Goal: Task Accomplishment & Management: Manage account settings

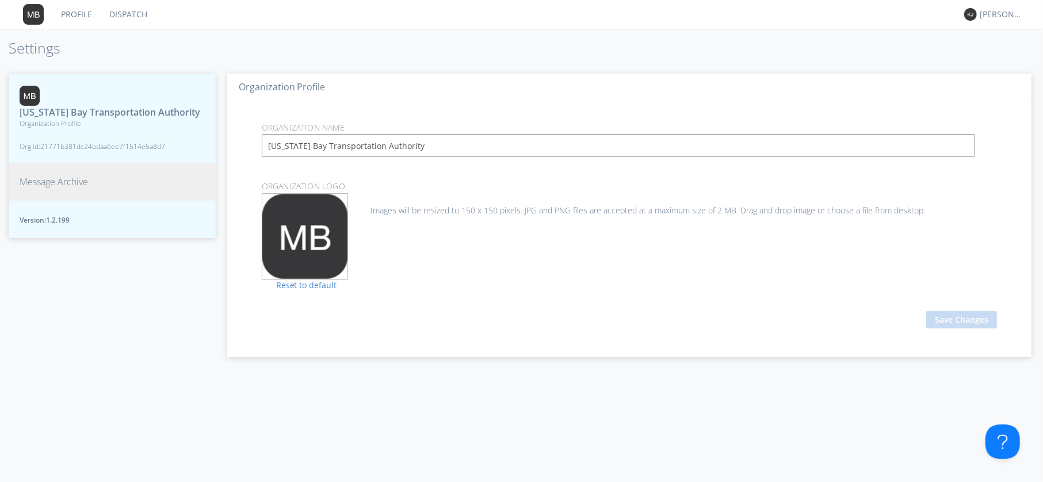
click at [55, 189] on span "Message Archive" at bounding box center [54, 181] width 68 height 13
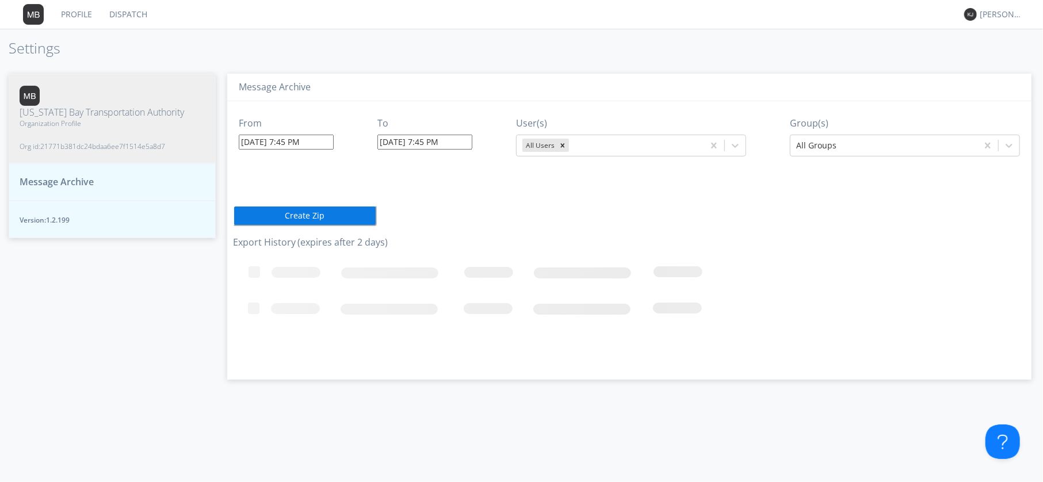
click at [48, 175] on span "Message Archive" at bounding box center [57, 181] width 74 height 13
click at [291, 139] on input "[DATE] 7:45 PM" at bounding box center [286, 142] width 95 height 15
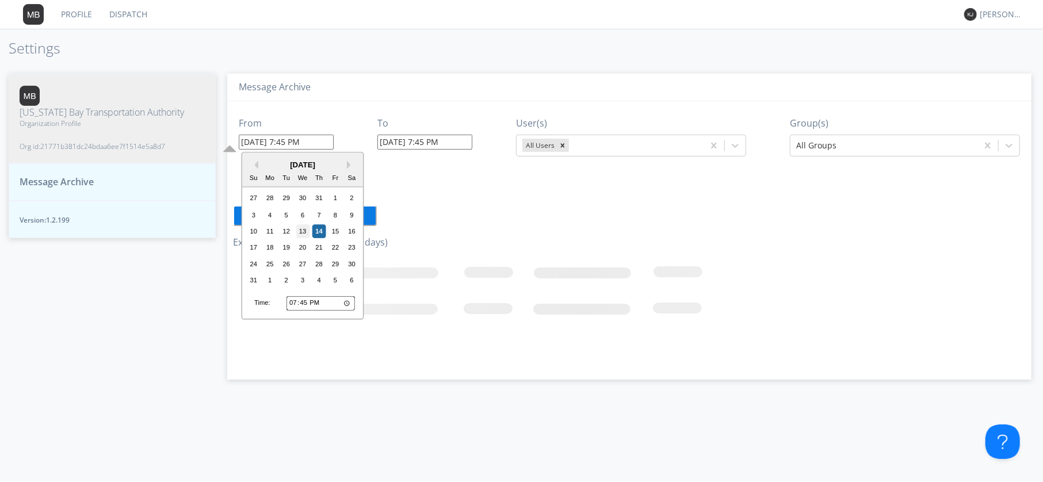
click at [307, 234] on div "13" at bounding box center [303, 231] width 14 height 14
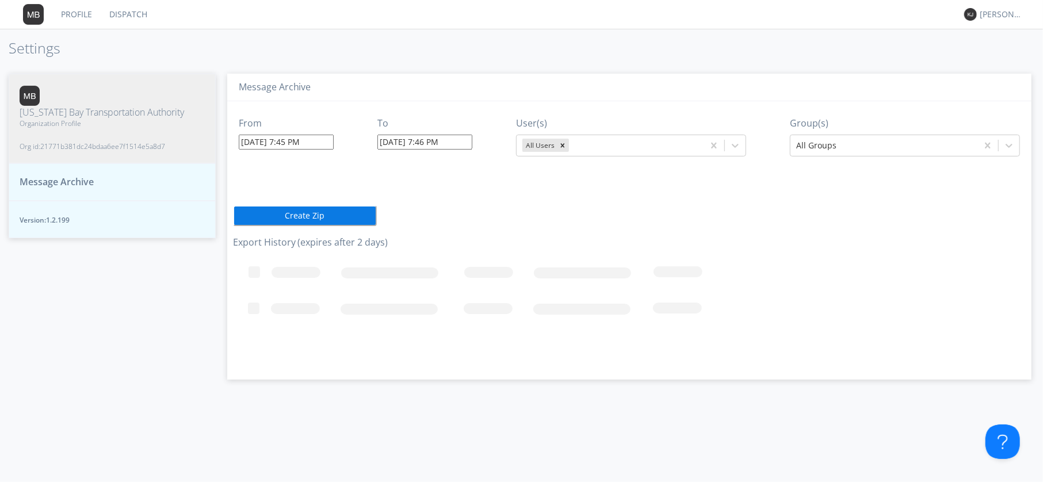
type input "[DATE] 7:45 PM"
click at [421, 133] on div "To [DATE] 7:46 PM" at bounding box center [424, 131] width 95 height 49
click at [397, 140] on input "[DATE] 7:46 PM" at bounding box center [424, 142] width 95 height 15
click at [444, 228] on div "13" at bounding box center [444, 231] width 14 height 14
type input "[DATE] 7:46 PM"
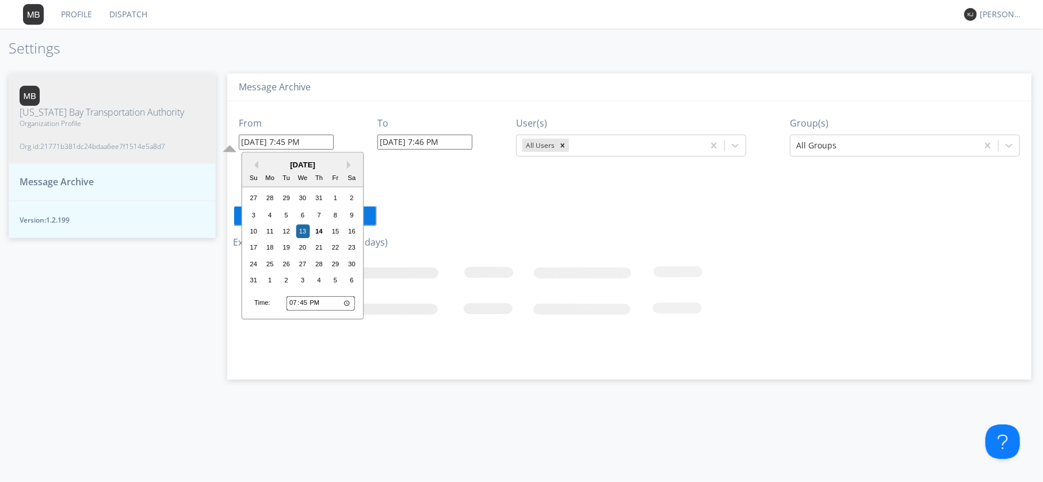
click at [282, 142] on input "[DATE] 7:45 PM" at bounding box center [286, 142] width 95 height 15
click at [292, 305] on input "19:45" at bounding box center [321, 303] width 68 height 15
type input "22:45"
type input "[DATE] 10:45 PM"
type input "[DATE] 7:46 PM"
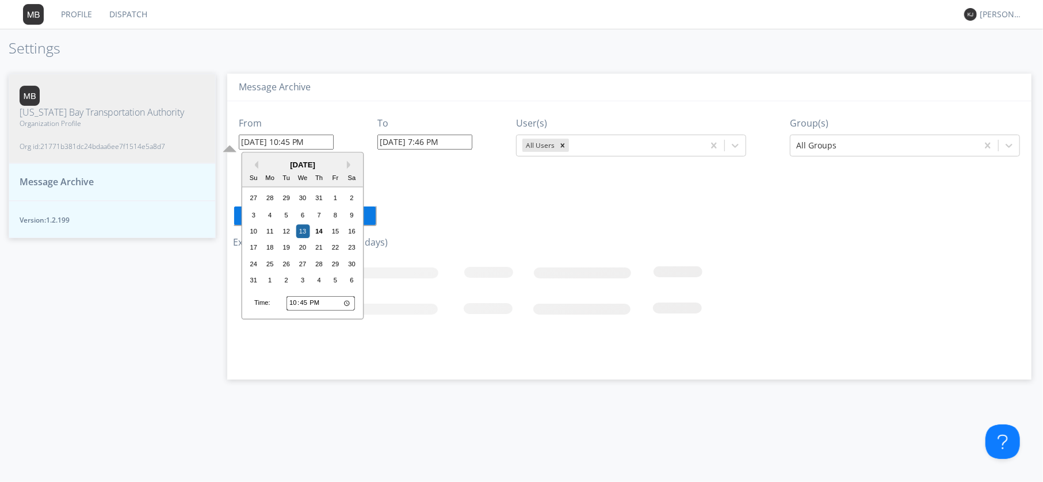
type input "22:30"
type input "[DATE] 10:30 PM"
type input "10:30"
type input "[DATE] 10:30 AM"
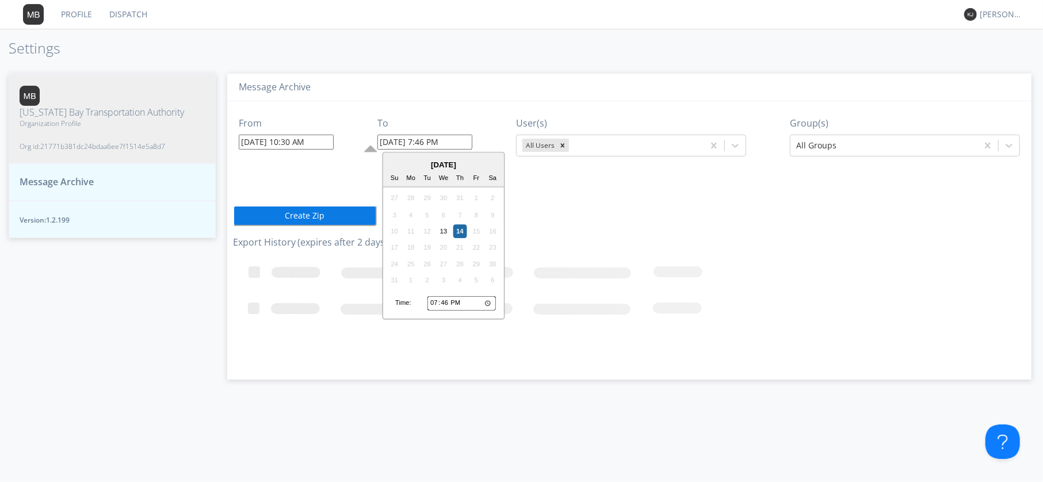
click at [415, 136] on input "[DATE] 7:46 PM" at bounding box center [424, 142] width 95 height 15
click at [436, 300] on input "19:46" at bounding box center [462, 303] width 68 height 15
type input "17:46"
type input "[DATE] 5:46 PM"
click at [808, 187] on div "From [DATE] 10:30 AM To [DATE] 5:46 PM [DATE] Su Mo Tu We Th Fr Sa 27 28 29 30 …" at bounding box center [629, 236] width 793 height 270
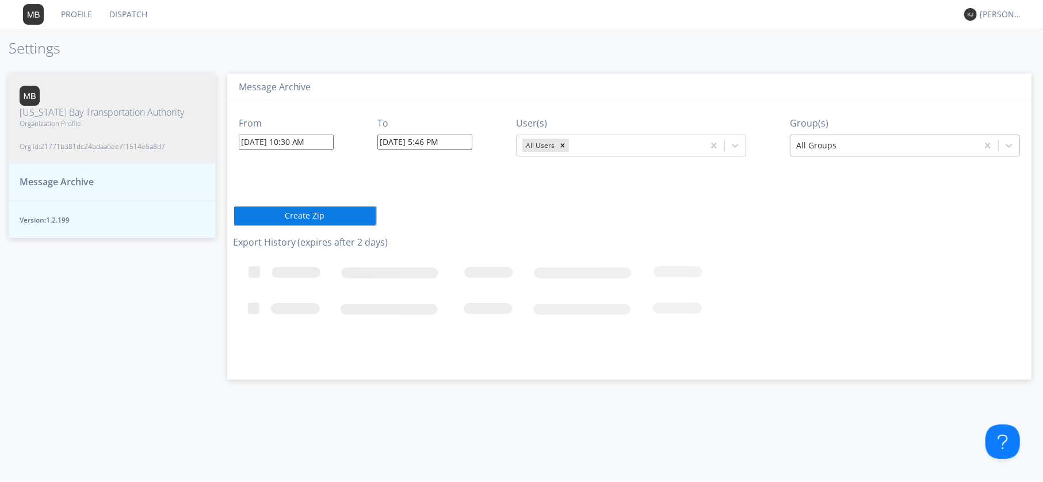
click at [837, 147] on div at bounding box center [883, 146] width 175 height 14
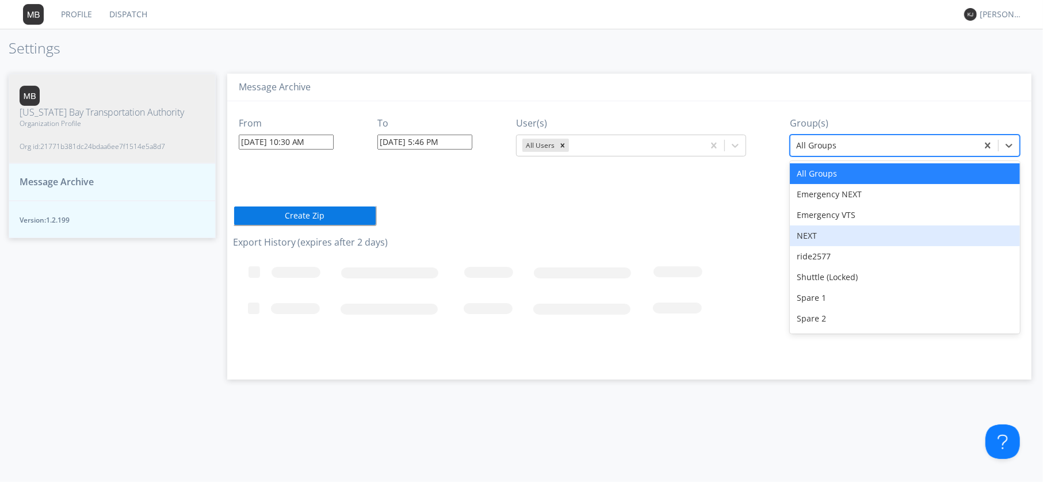
click at [807, 235] on div "NEXT" at bounding box center [905, 236] width 230 height 21
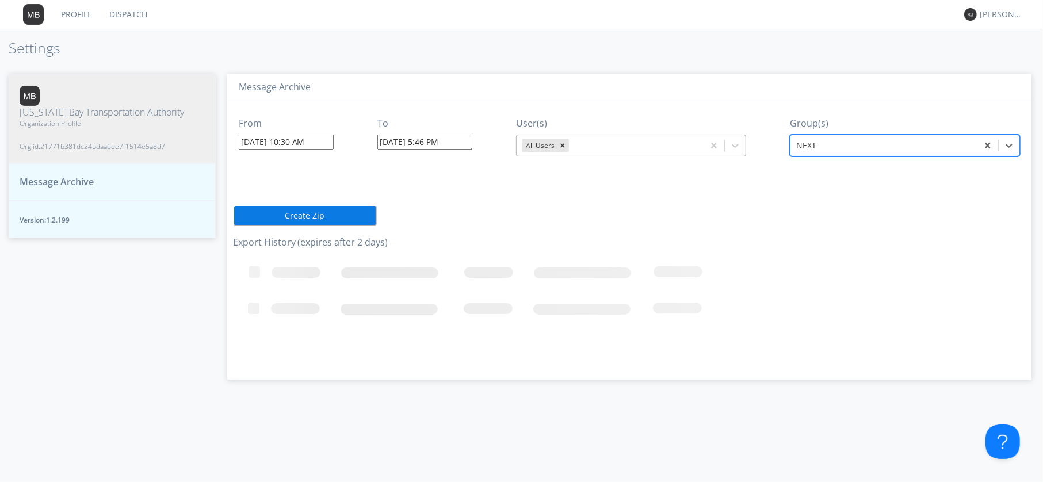
click at [541, 143] on div "All Users" at bounding box center [539, 145] width 34 height 13
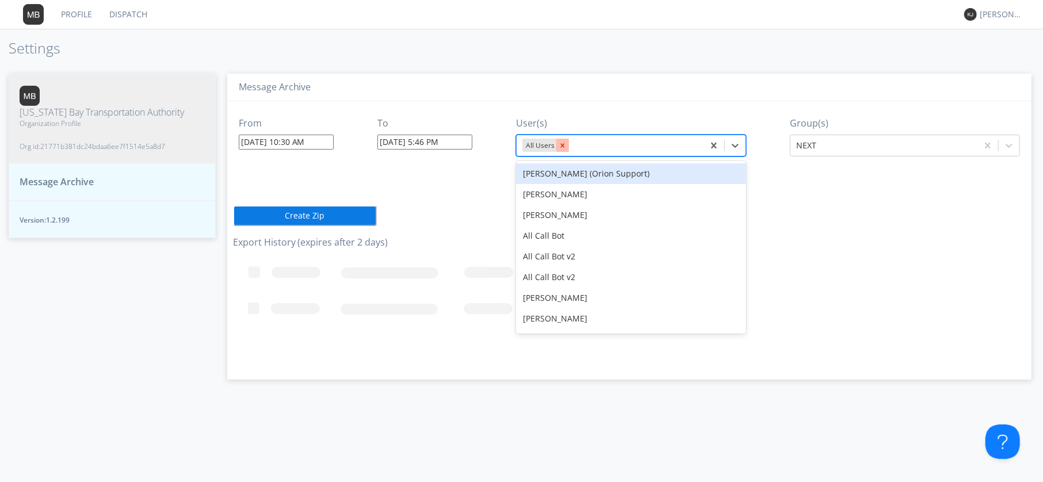
click at [567, 144] on icon "Remove All Users" at bounding box center [563, 146] width 8 height 8
type input "2830"
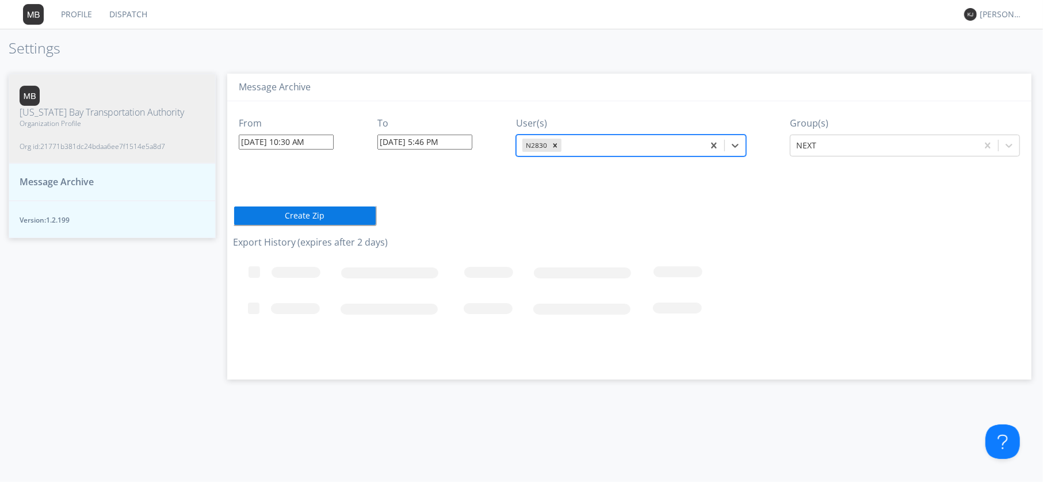
click at [307, 209] on button "Create Zip" at bounding box center [305, 215] width 144 height 21
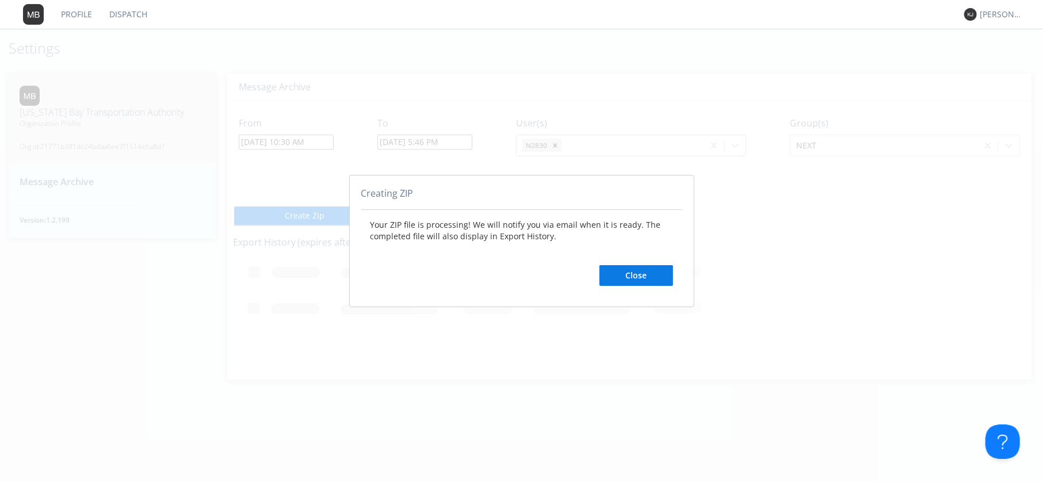
click at [635, 280] on button "Close" at bounding box center [637, 275] width 74 height 21
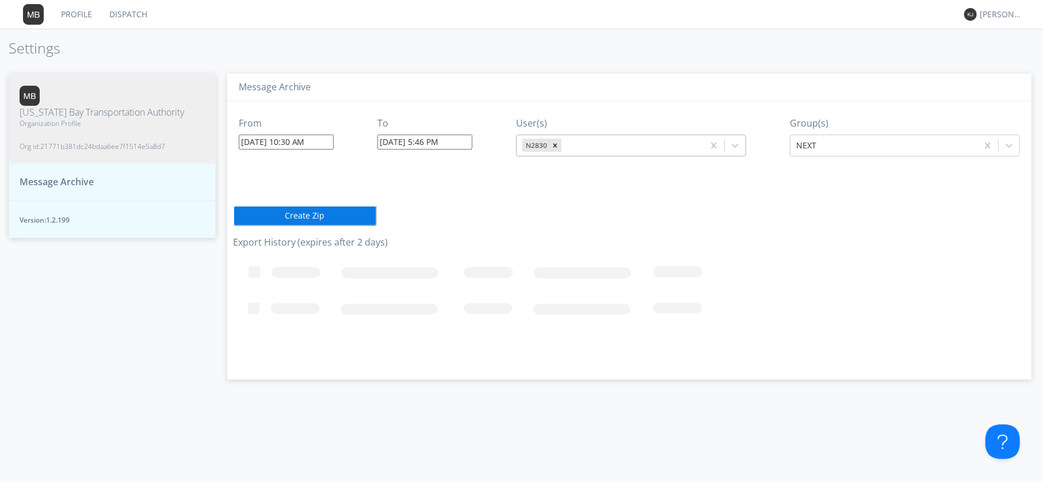
click at [48, 128] on span "Organization Profile" at bounding box center [102, 124] width 165 height 10
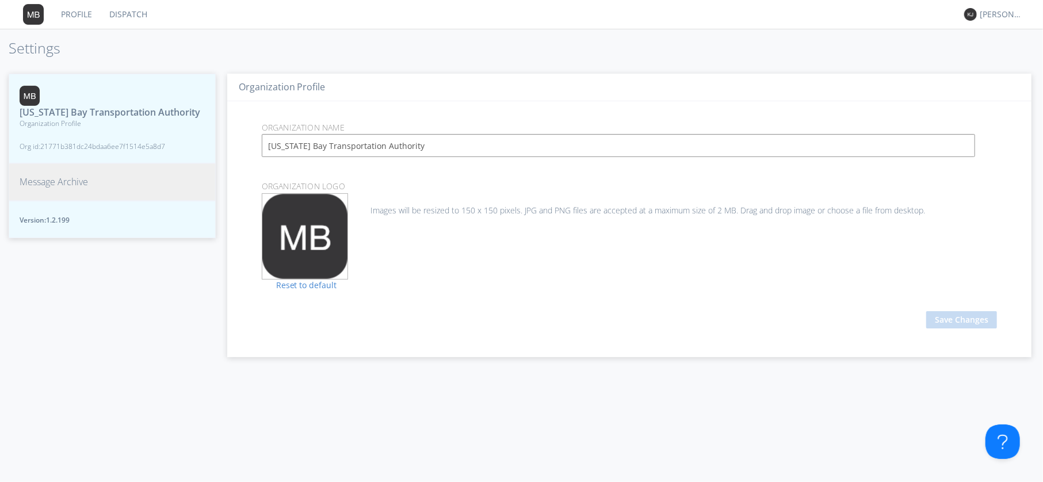
click at [147, 6] on link "Dispatch" at bounding box center [128, 14] width 55 height 29
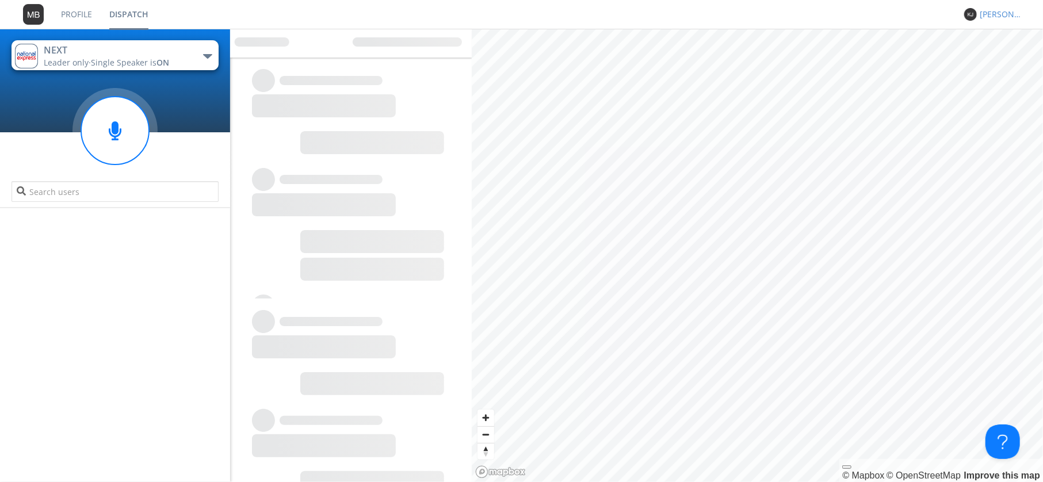
click at [999, 18] on div "[PERSON_NAME]" at bounding box center [1001, 15] width 43 height 12
click at [994, 43] on div "Settings" at bounding box center [1007, 40] width 59 height 21
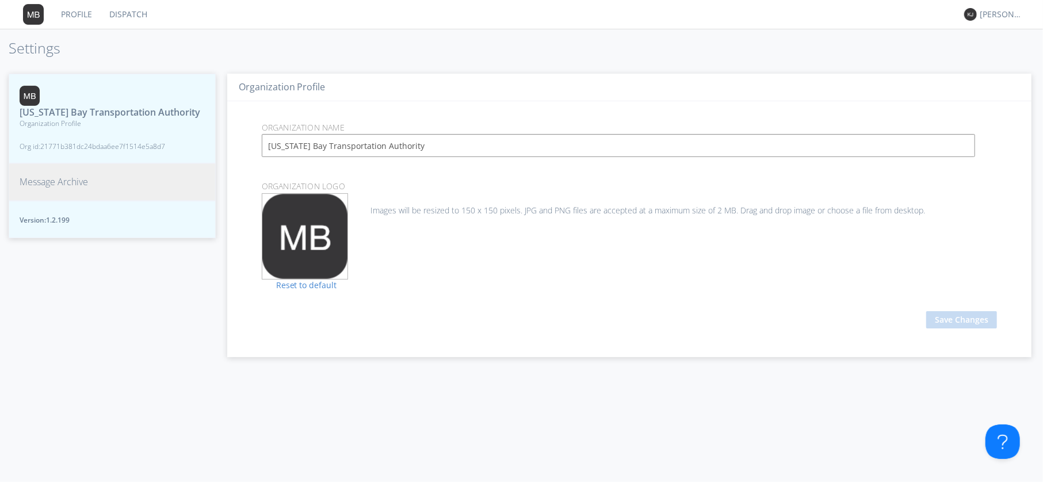
click at [30, 180] on span "Message Archive" at bounding box center [54, 181] width 68 height 13
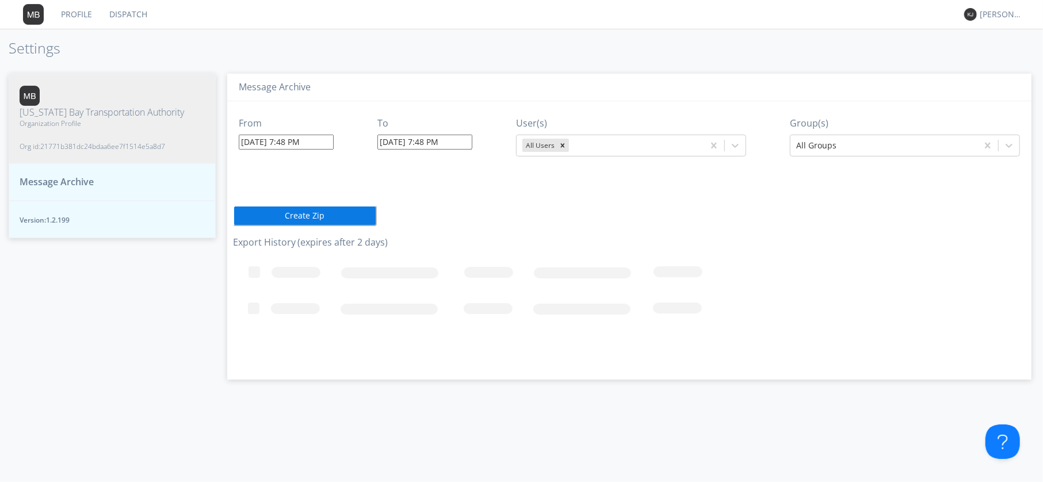
click at [38, 215] on span "Version: 1.2.199" at bounding box center [112, 220] width 185 height 10
click at [45, 175] on span "Message Archive" at bounding box center [57, 181] width 74 height 13
click at [48, 127] on span "Organization Profile" at bounding box center [102, 124] width 165 height 10
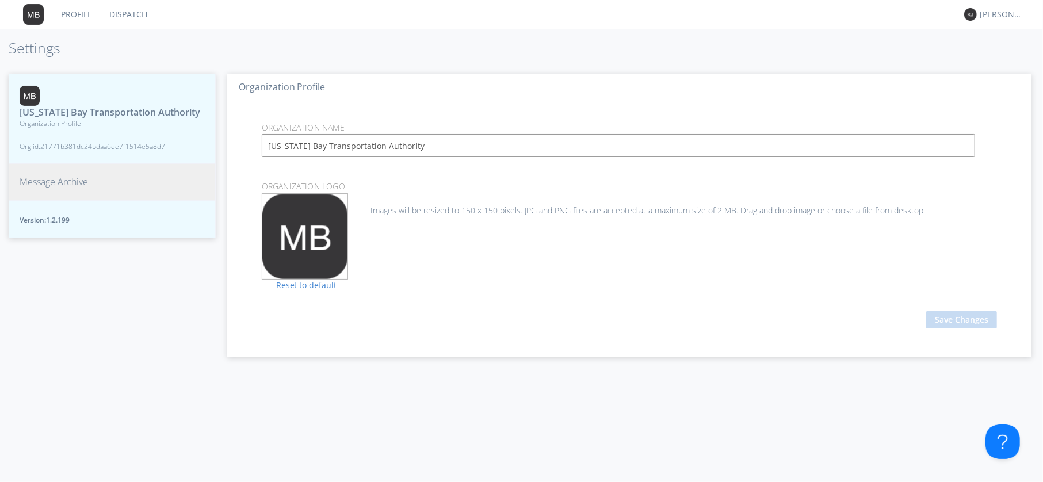
click at [66, 184] on span "Message Archive" at bounding box center [54, 181] width 68 height 13
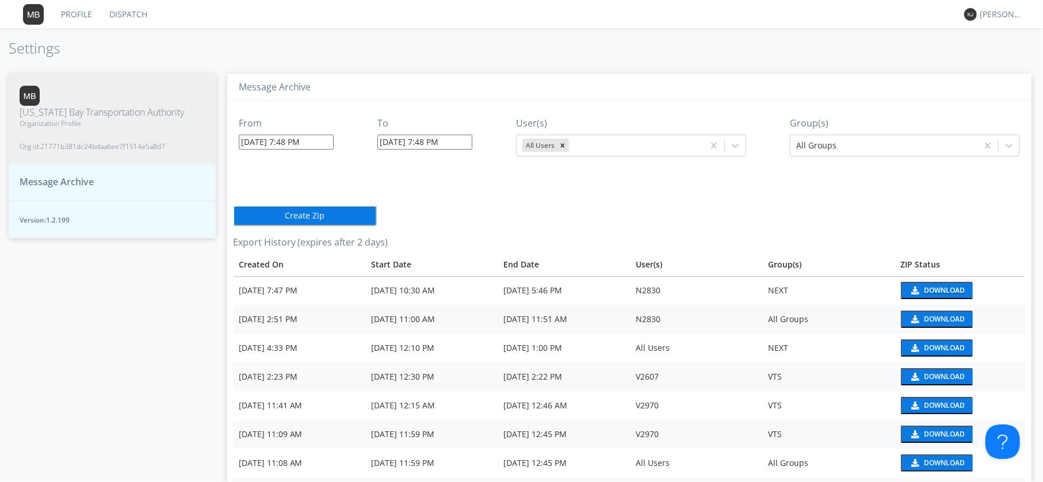
click at [942, 288] on div "Download" at bounding box center [944, 290] width 41 height 7
click at [140, 14] on link "Dispatch" at bounding box center [128, 14] width 55 height 29
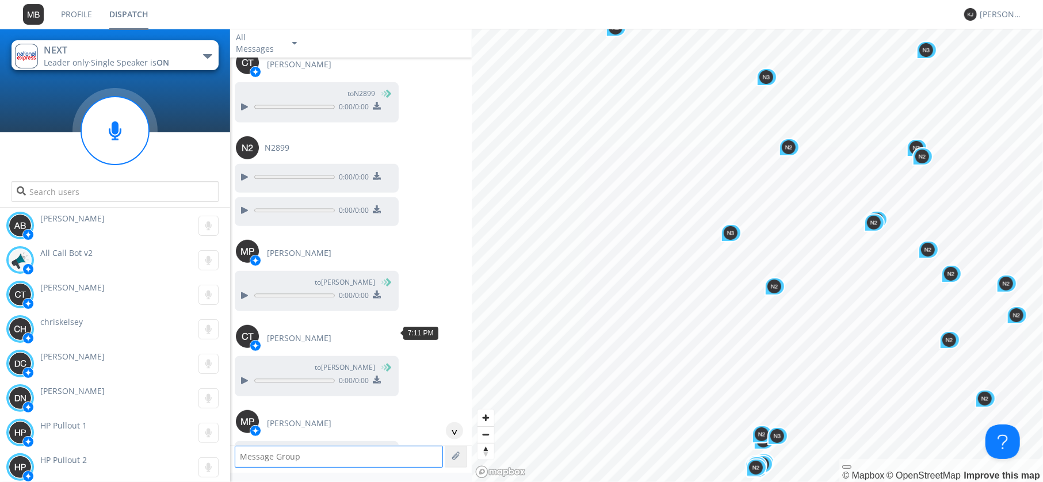
scroll to position [496, 0]
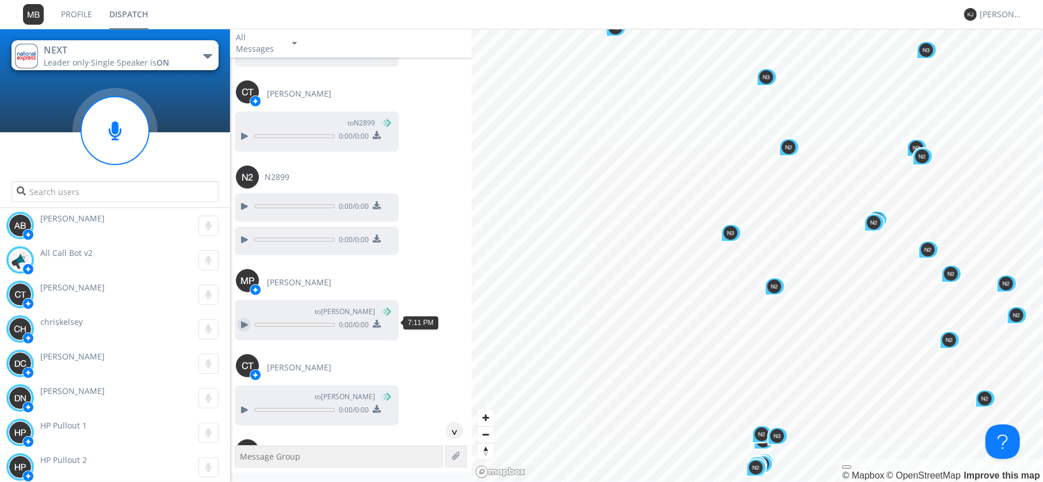
click at [249, 328] on div at bounding box center [244, 325] width 14 height 14
click at [249, 321] on div at bounding box center [244, 325] width 14 height 14
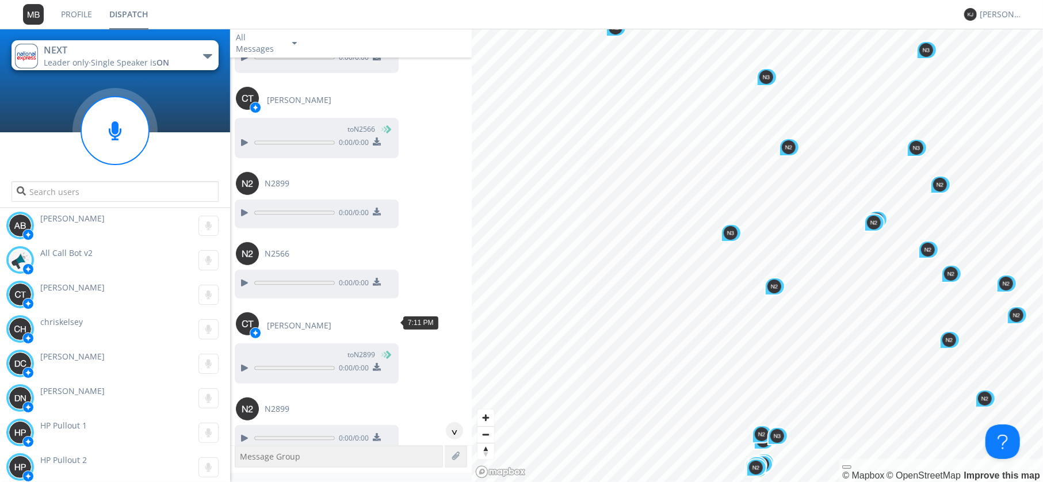
scroll to position [230, 0]
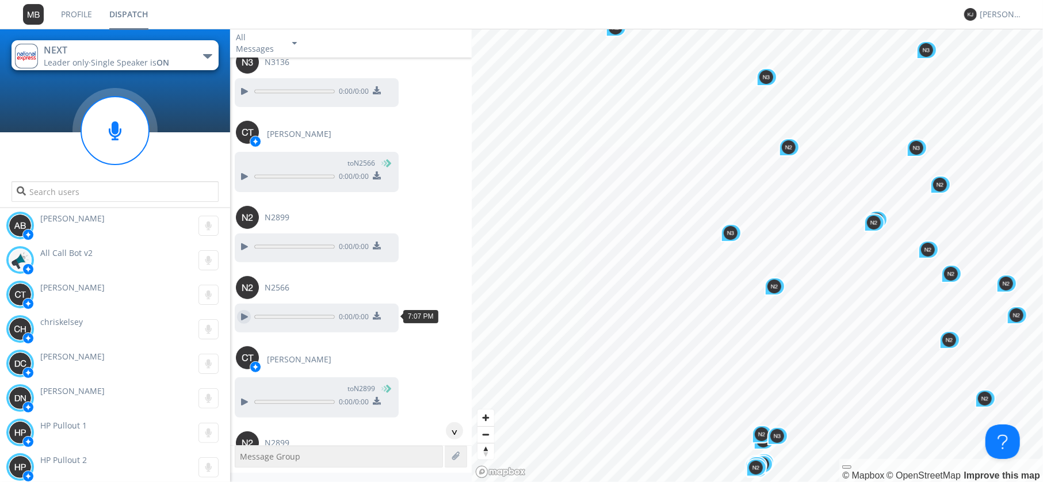
click at [246, 312] on div at bounding box center [244, 317] width 14 height 14
click at [250, 170] on button at bounding box center [244, 176] width 21 height 15
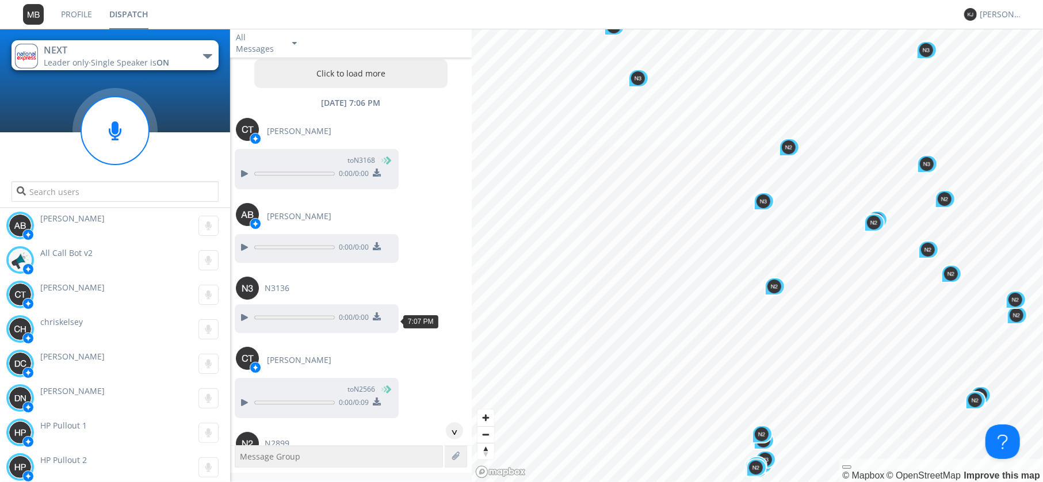
scroll to position [0, 0]
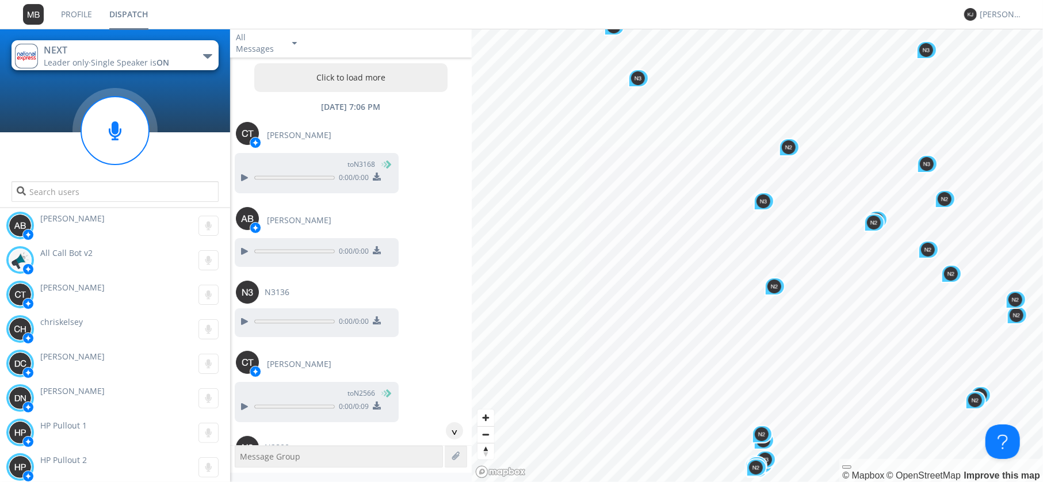
click at [316, 82] on button "Click to load more" at bounding box center [350, 77] width 193 height 29
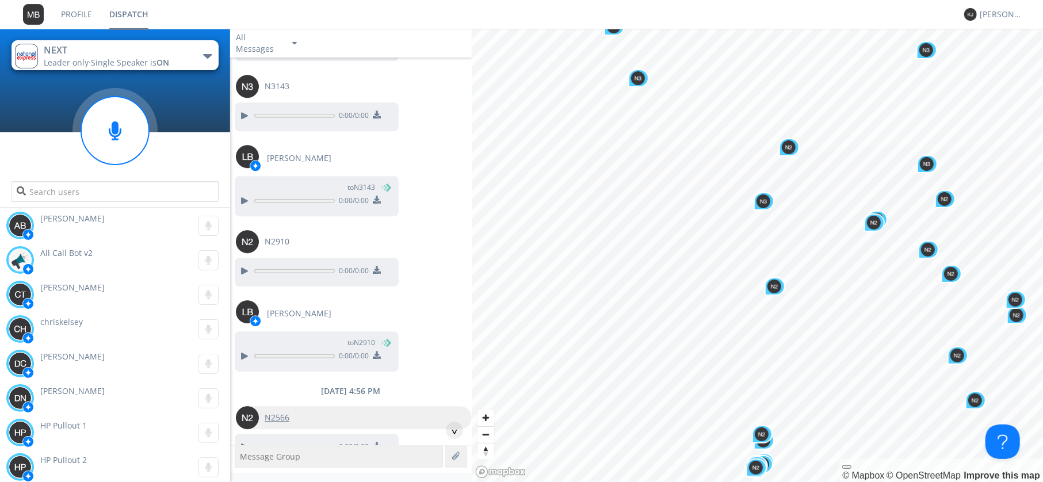
scroll to position [27353, 0]
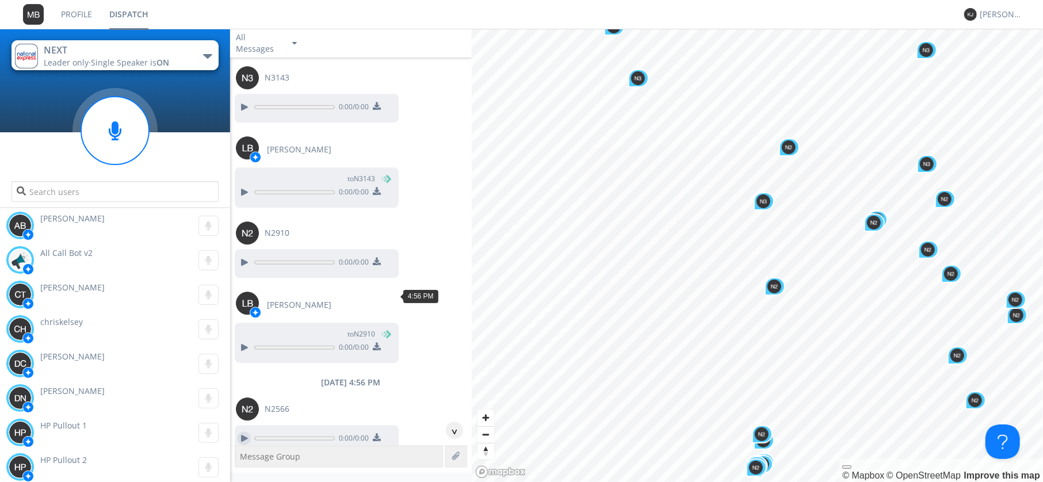
click at [249, 432] on div at bounding box center [244, 439] width 14 height 14
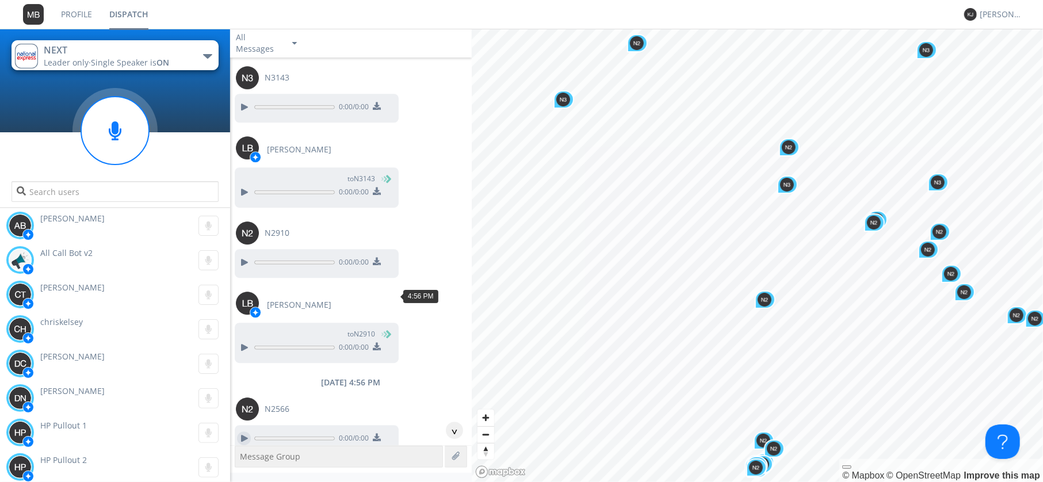
click at [243, 432] on div at bounding box center [244, 439] width 14 height 14
click at [245, 432] on div at bounding box center [244, 439] width 14 height 14
click at [245, 465] on div at bounding box center [244, 472] width 14 height 14
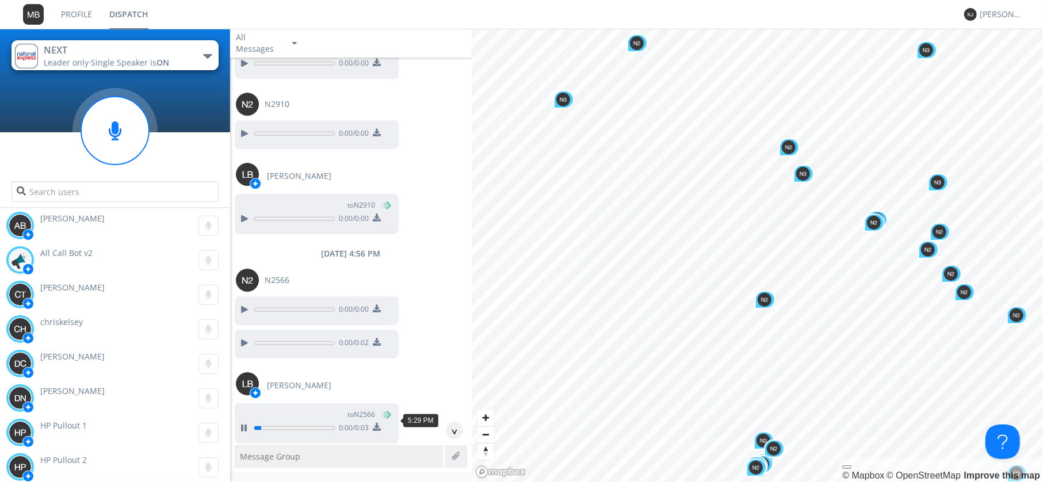
scroll to position [27486, 0]
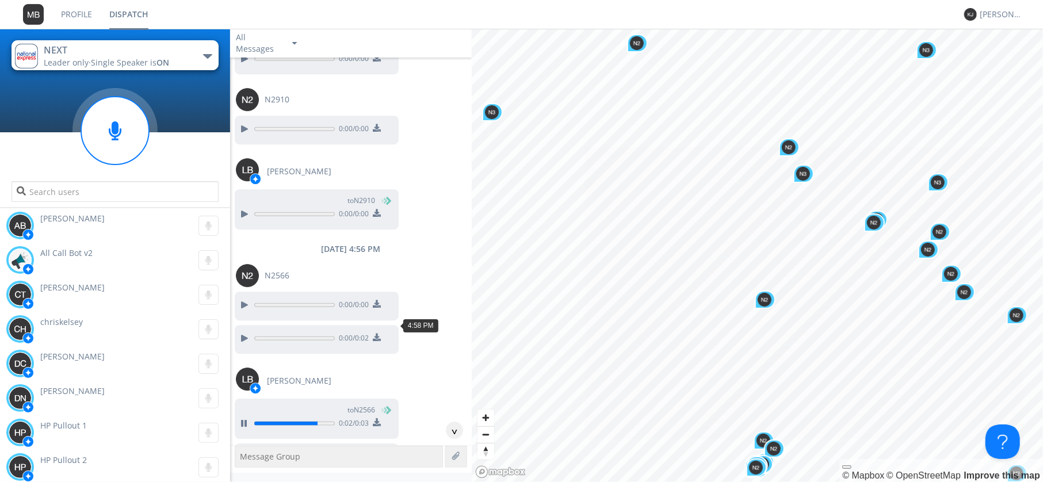
click at [244, 461] on div at bounding box center [244, 468] width 14 height 14
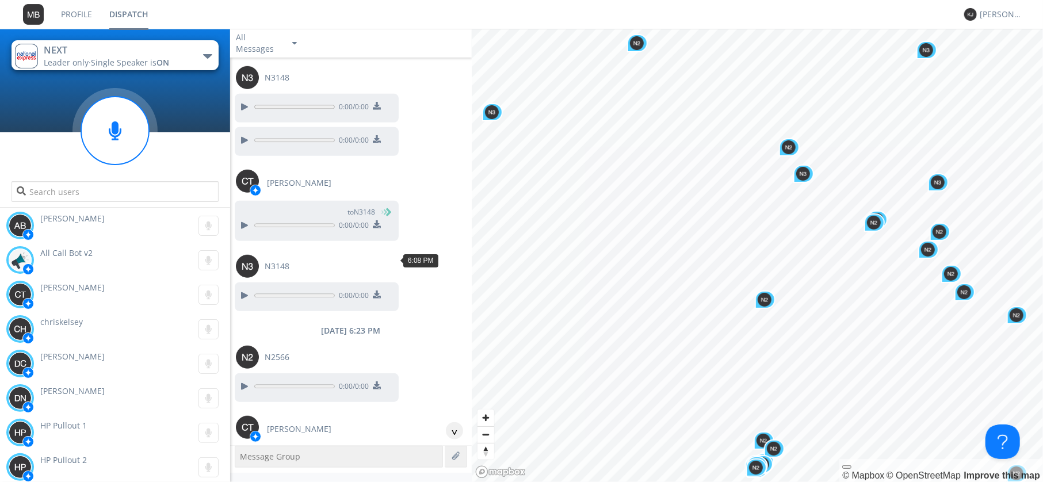
scroll to position [28750, 0]
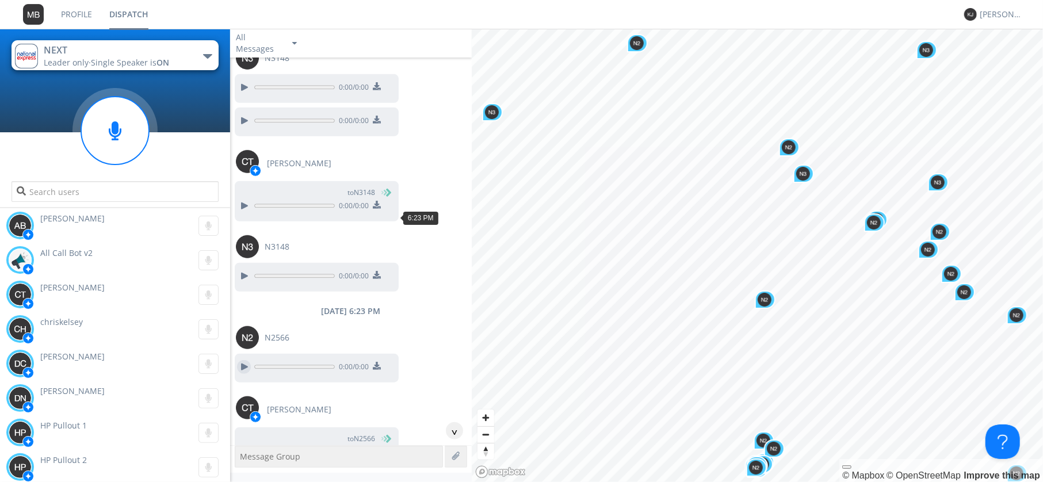
click at [241, 360] on div at bounding box center [244, 367] width 14 height 14
click at [240, 445] on div at bounding box center [244, 452] width 14 height 14
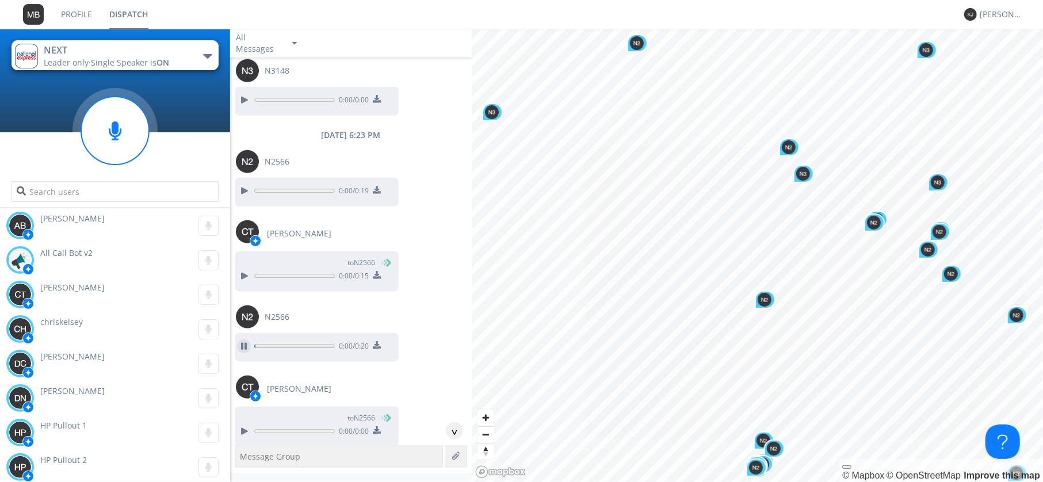
scroll to position [28950, 0]
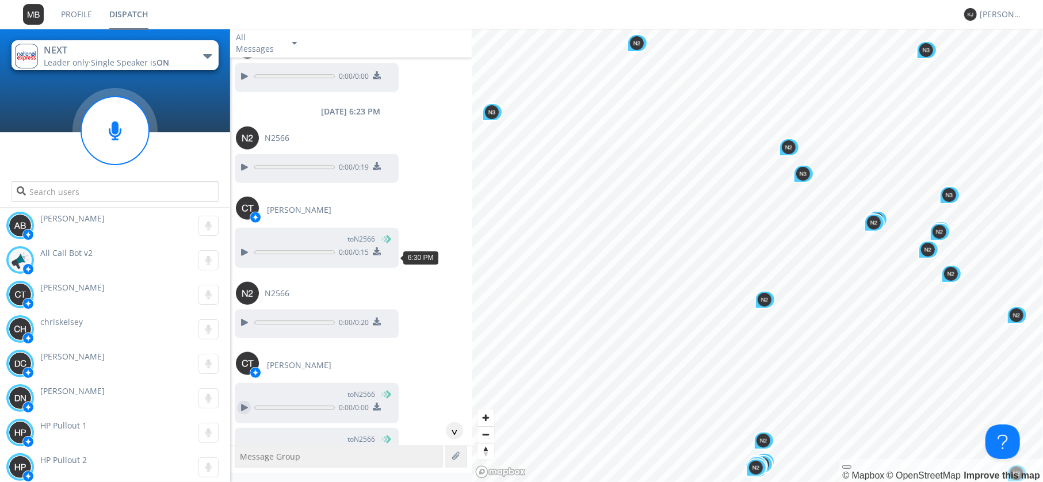
click at [243, 401] on div at bounding box center [244, 408] width 14 height 14
click at [239, 446] on div at bounding box center [244, 453] width 14 height 14
click at [245, 479] on div at bounding box center [244, 486] width 14 height 14
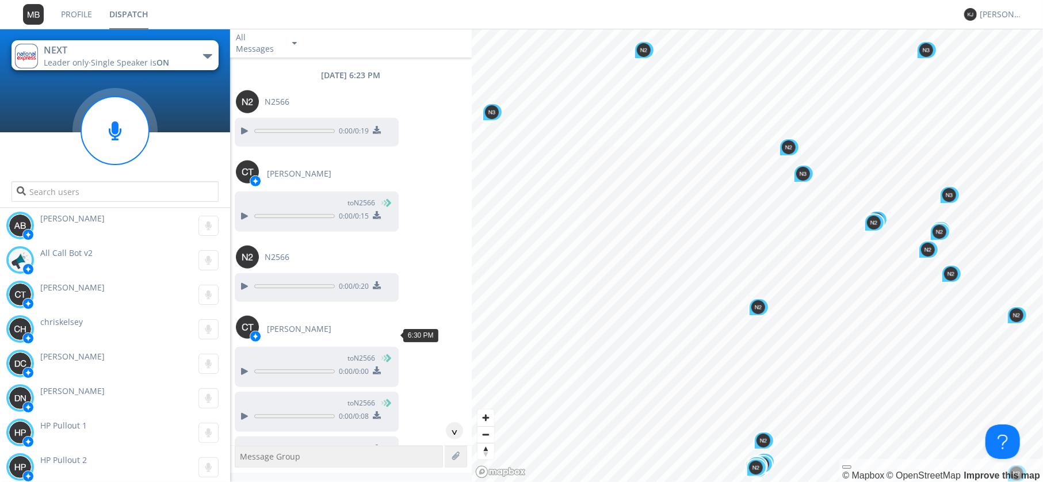
scroll to position [29016, 0]
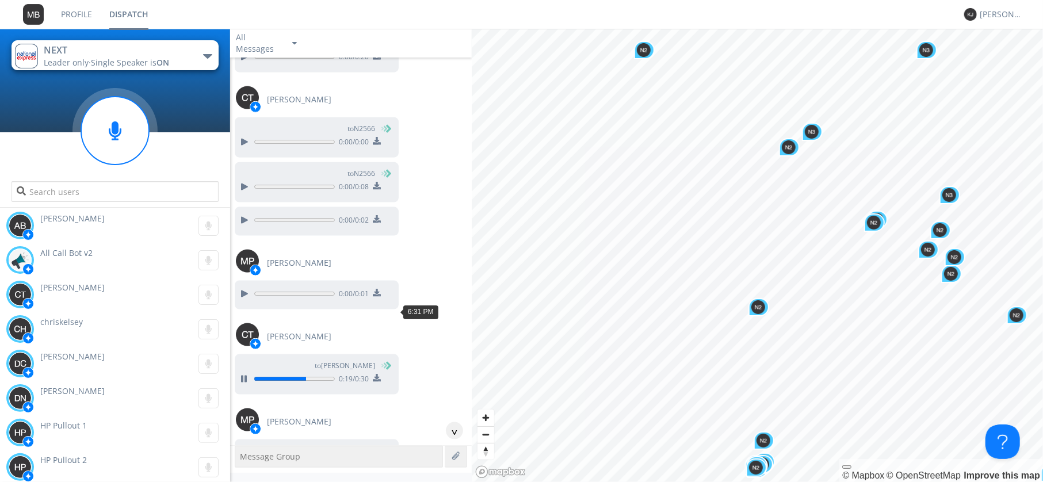
click at [241, 457] on div at bounding box center [244, 464] width 14 height 14
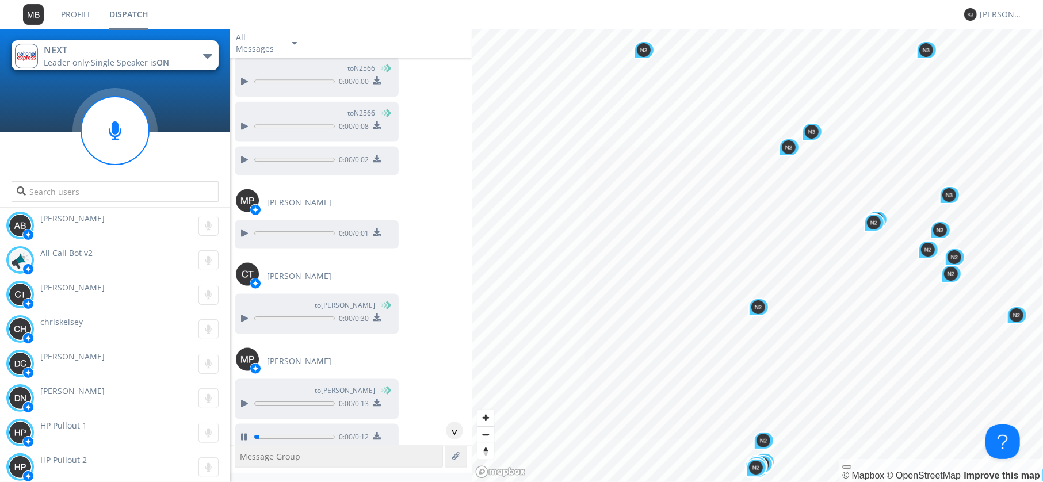
scroll to position [29282, 0]
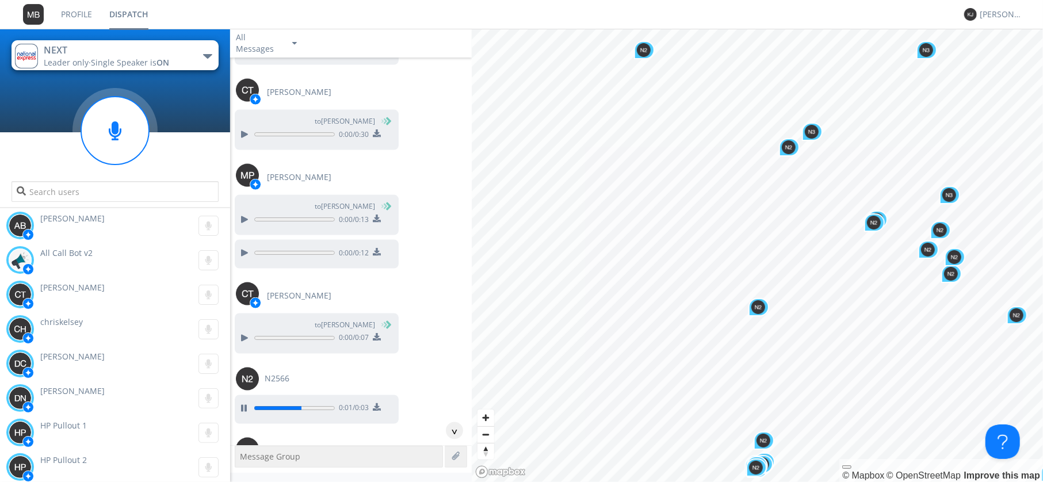
scroll to position [29482, 0]
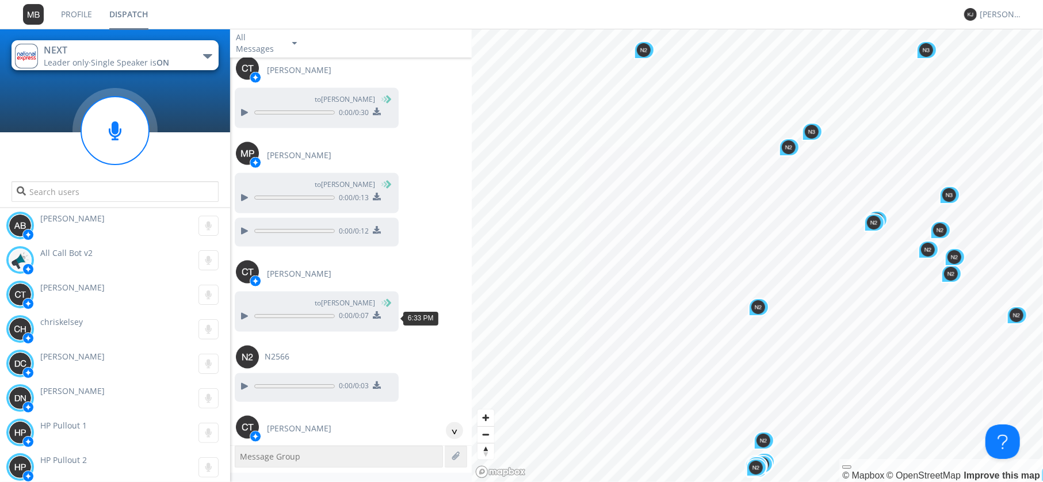
click at [244, 465] on div at bounding box center [244, 472] width 14 height 14
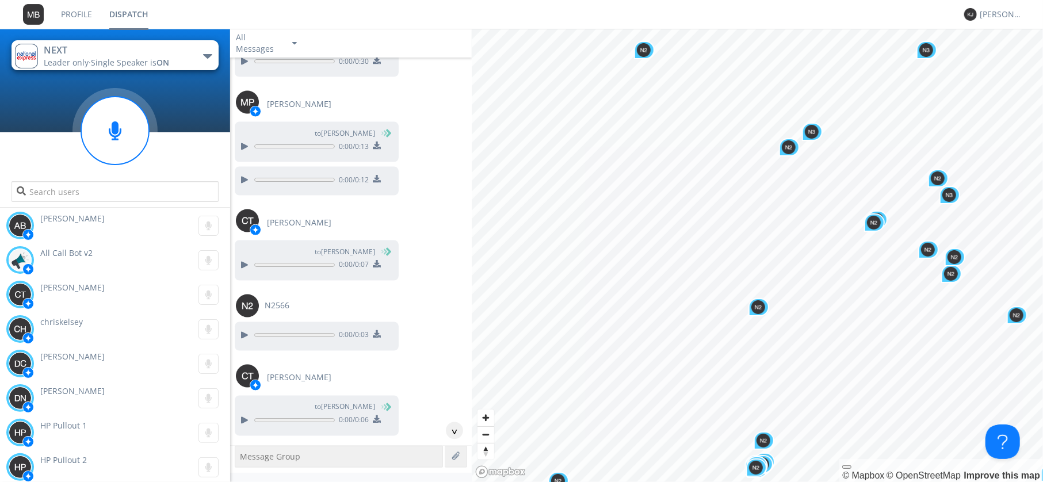
scroll to position [29615, 0]
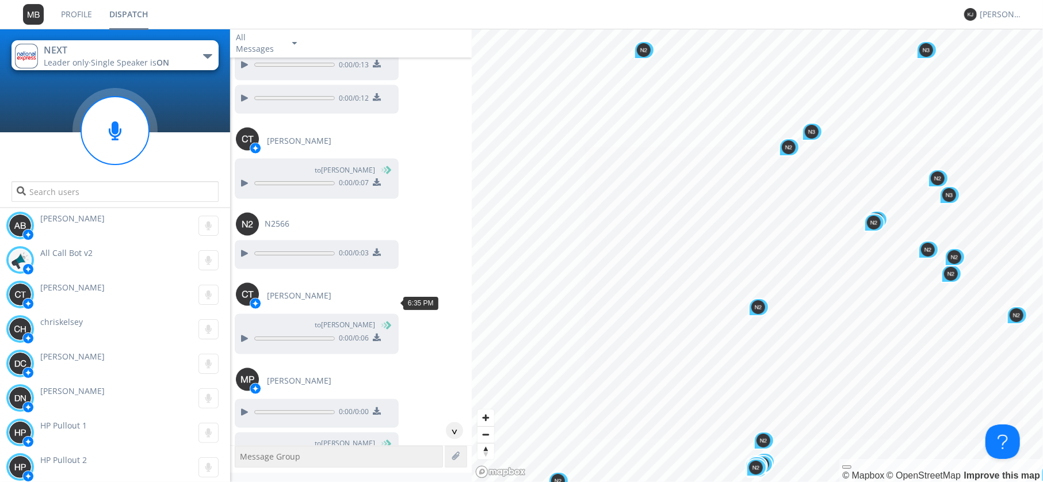
click at [245, 451] on div at bounding box center [244, 458] width 14 height 14
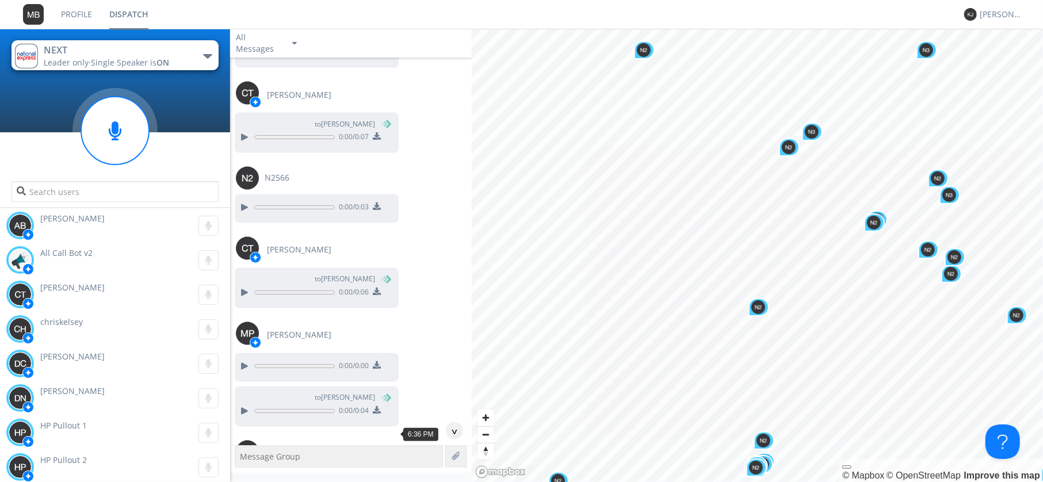
scroll to position [29748, 0]
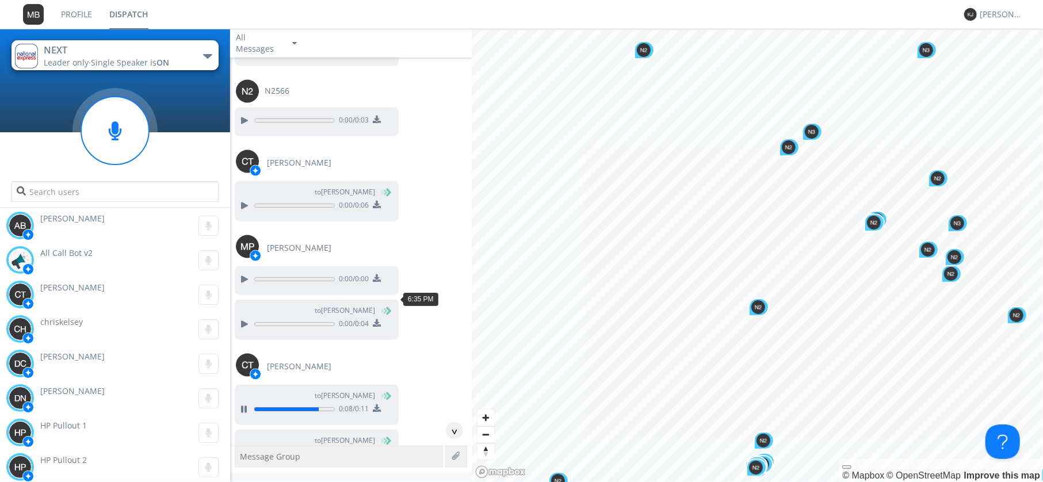
click at [243, 448] on div at bounding box center [244, 455] width 14 height 14
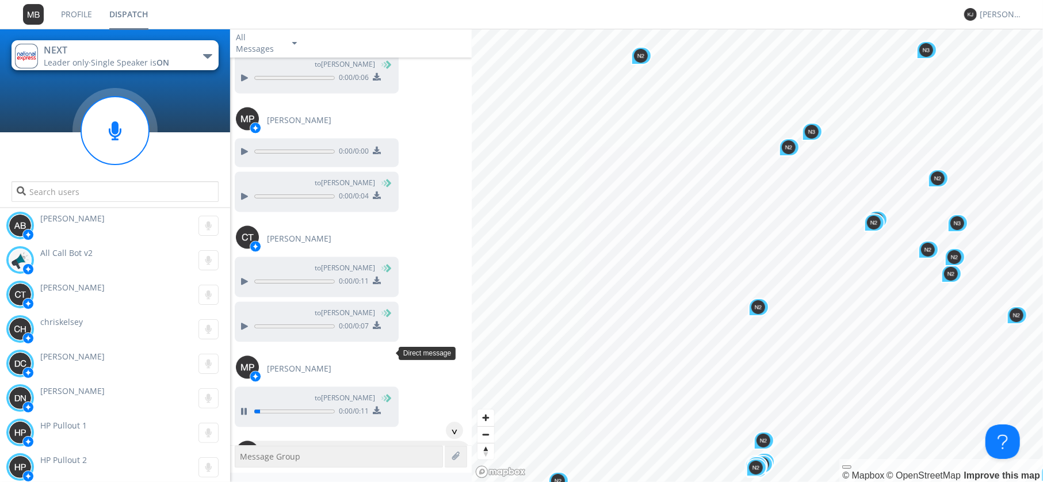
scroll to position [29947, 0]
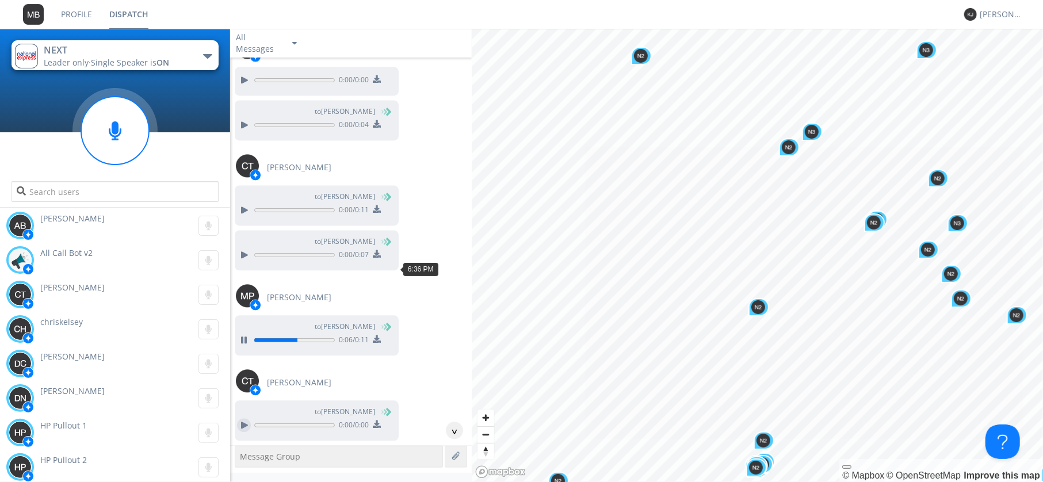
click at [246, 418] on div at bounding box center [244, 425] width 14 height 14
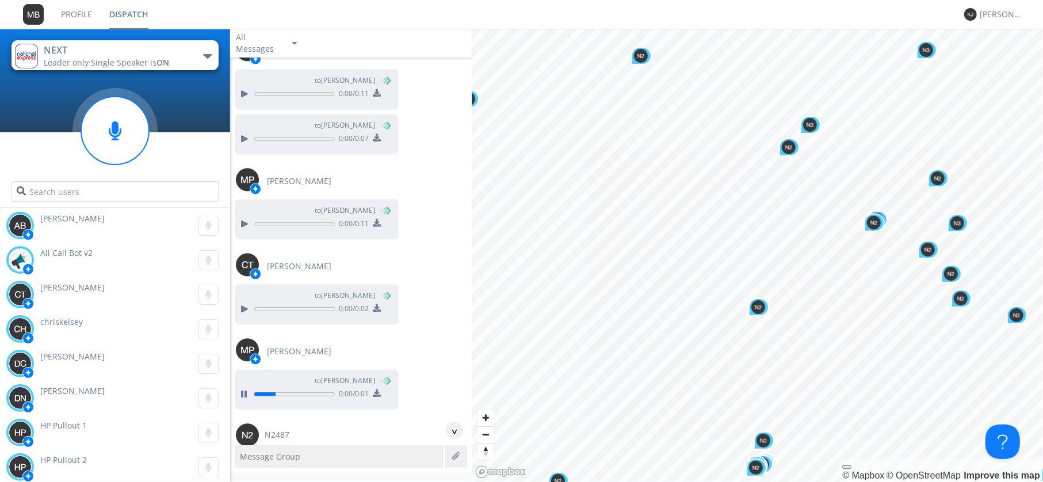
scroll to position [30080, 0]
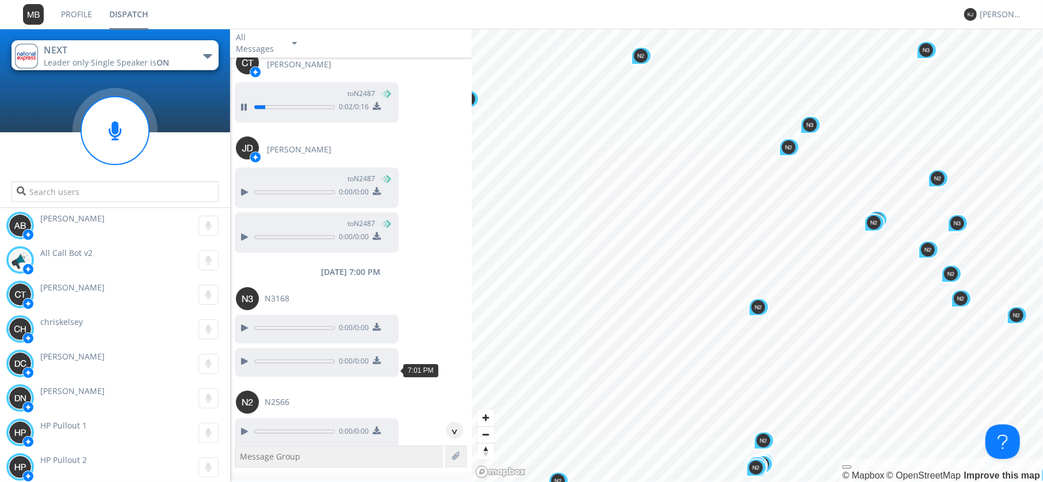
scroll to position [30546, 0]
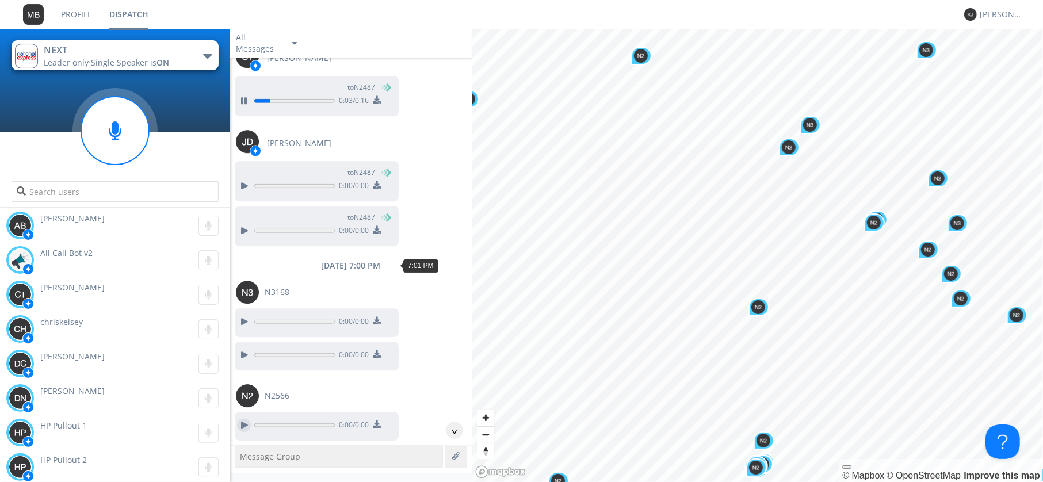
click at [243, 418] on div at bounding box center [244, 425] width 14 height 14
click at [247, 418] on div at bounding box center [244, 425] width 14 height 14
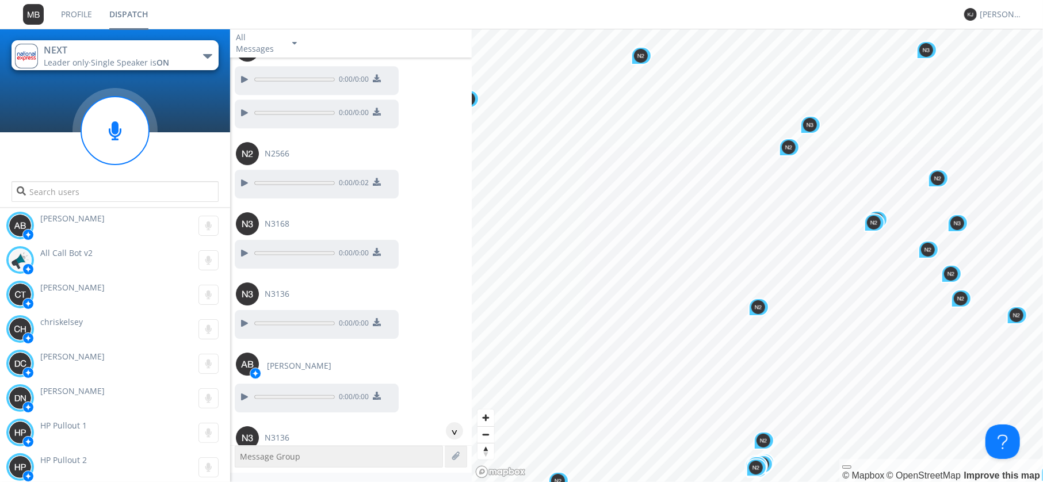
scroll to position [30812, 0]
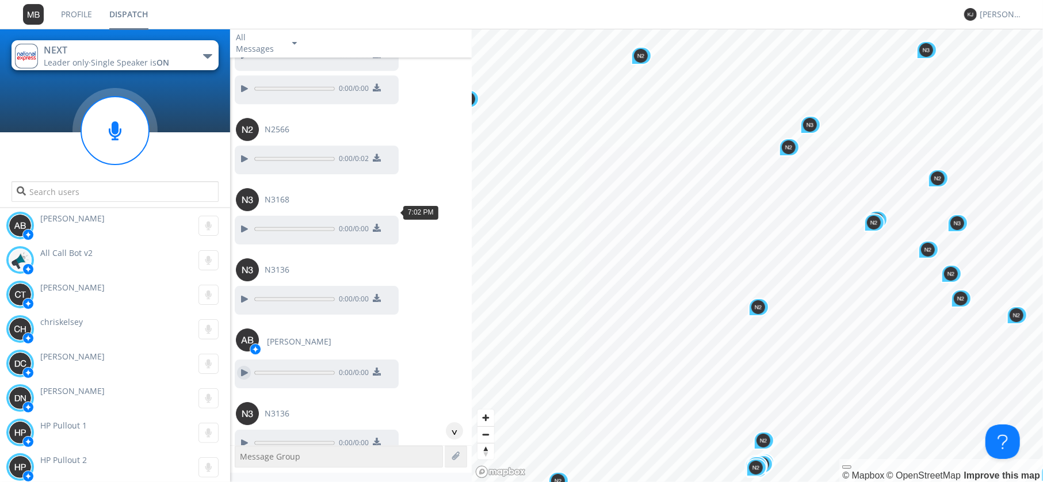
click at [237, 366] on div at bounding box center [244, 373] width 14 height 14
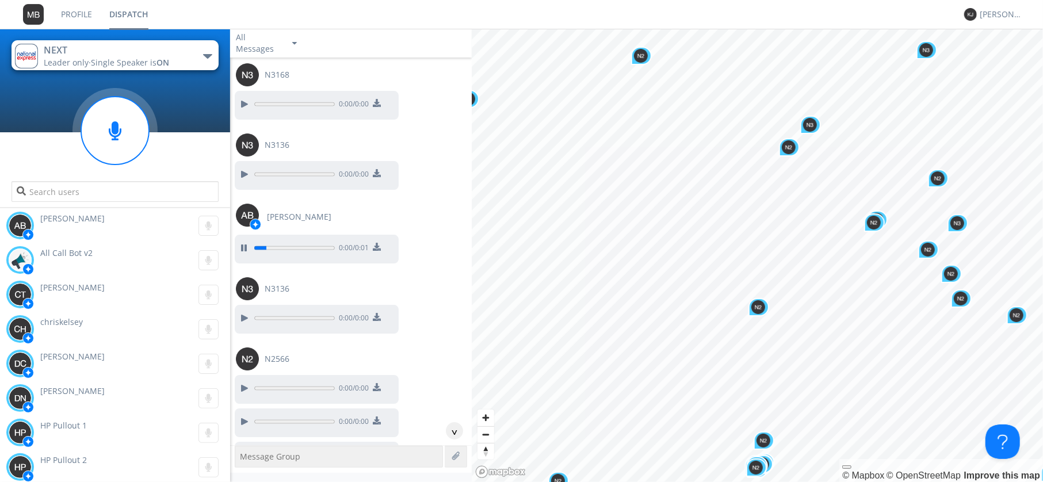
scroll to position [30945, 0]
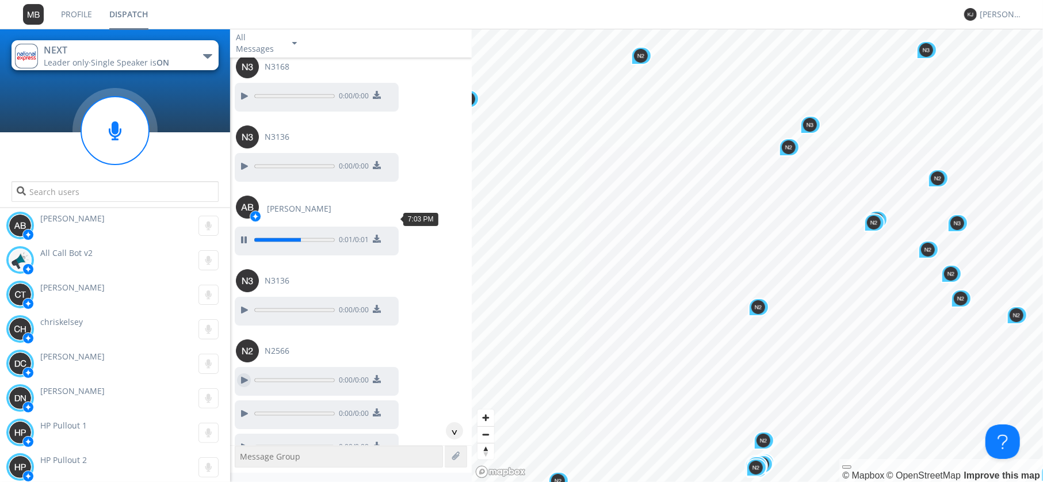
click at [245, 373] on div at bounding box center [244, 380] width 14 height 14
click at [246, 407] on div at bounding box center [244, 414] width 14 height 14
click at [246, 440] on div at bounding box center [244, 447] width 14 height 14
click at [244, 474] on div at bounding box center [244, 481] width 14 height 14
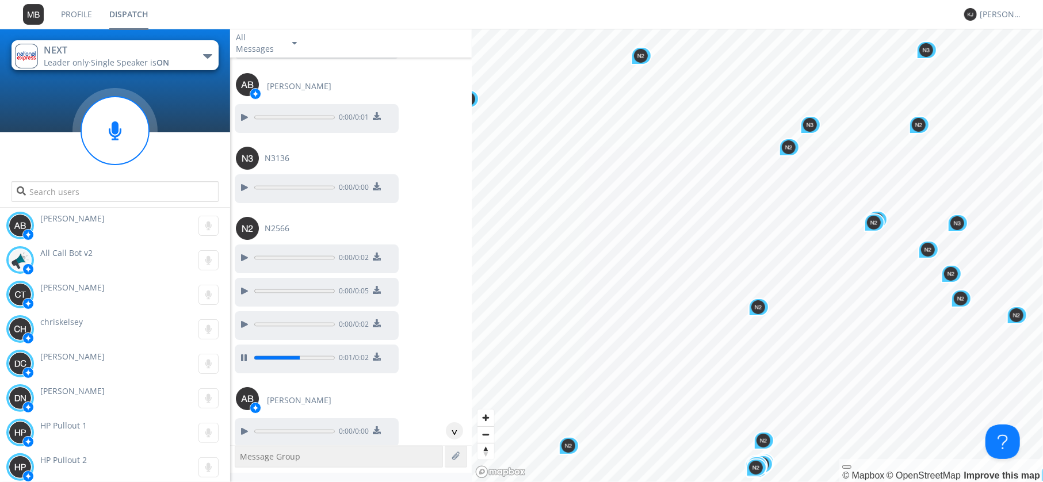
scroll to position [31078, 0]
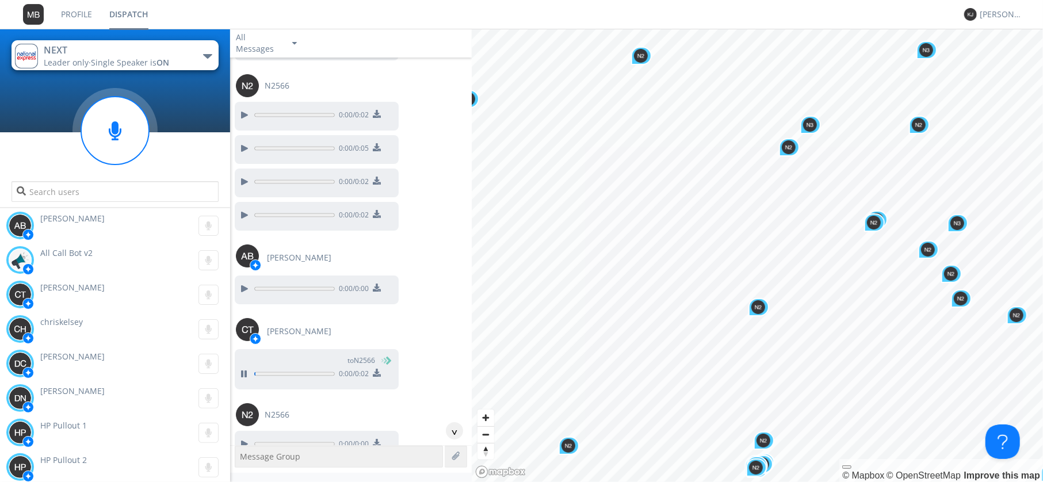
scroll to position [31211, 0]
click at [251, 436] on button at bounding box center [244, 443] width 21 height 15
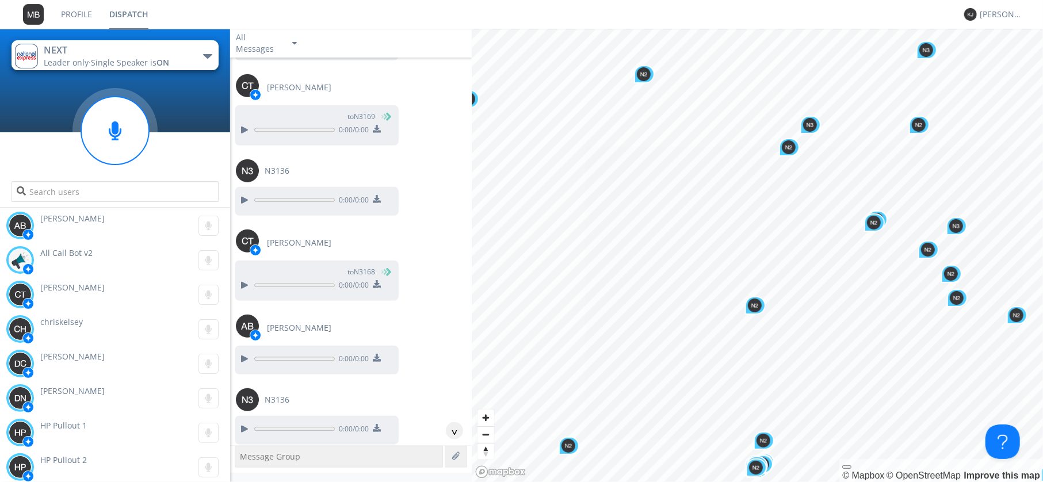
scroll to position [31876, 0]
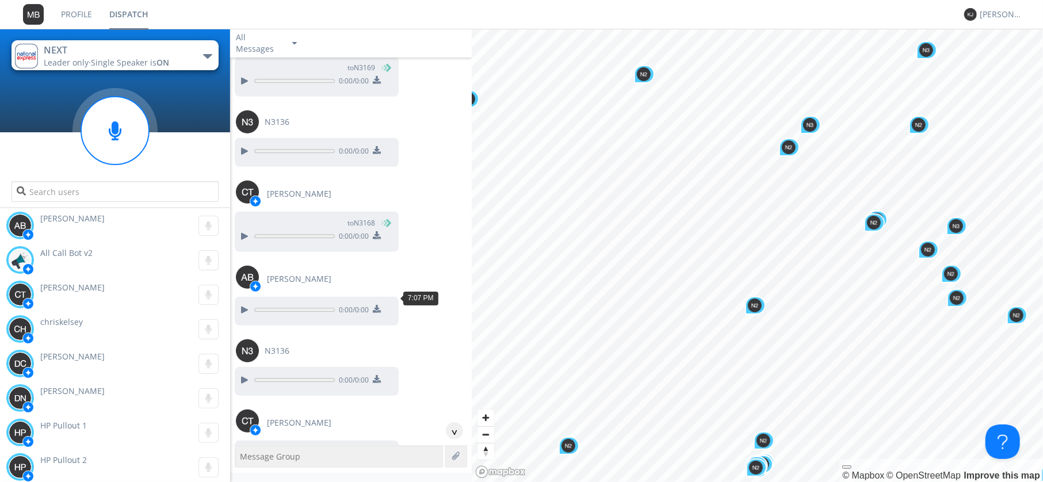
click at [241, 459] on div at bounding box center [244, 466] width 14 height 14
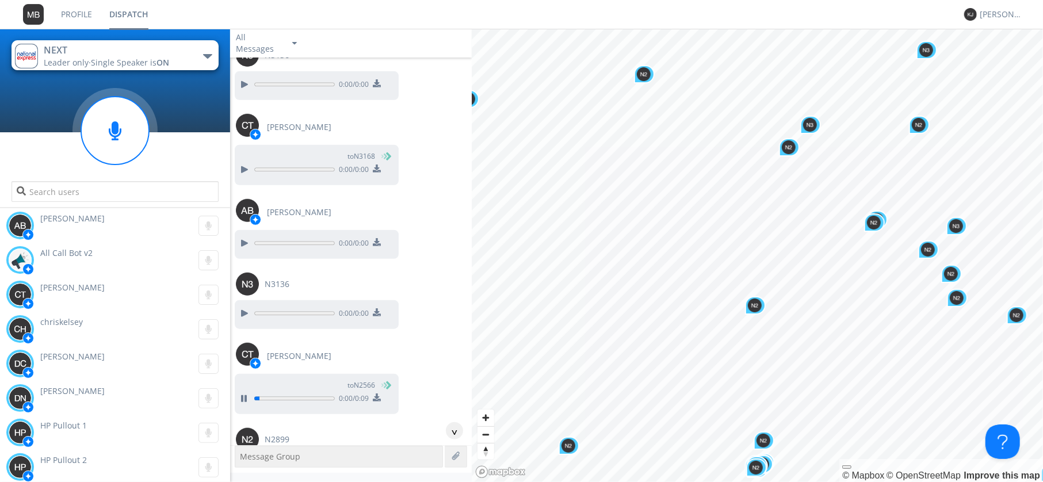
scroll to position [32009, 0]
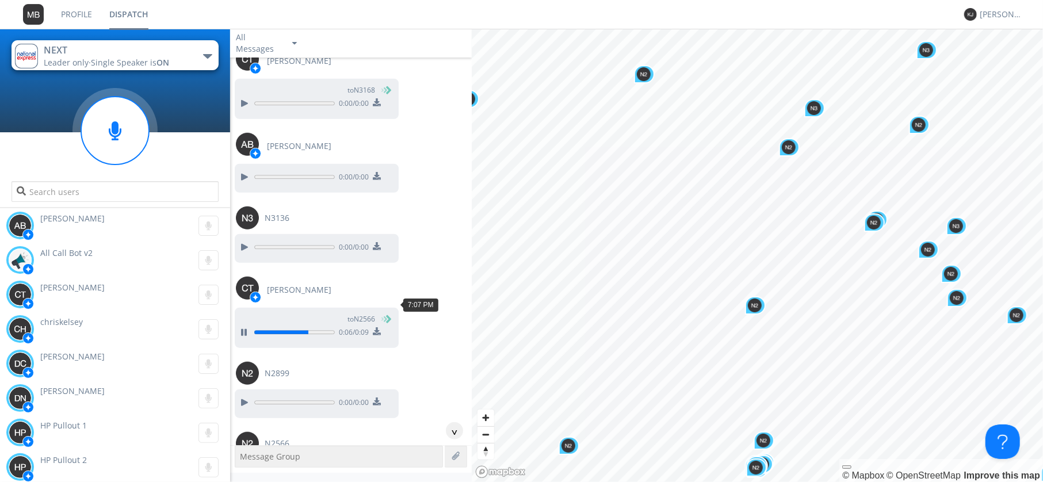
click at [246, 466] on div at bounding box center [244, 473] width 14 height 14
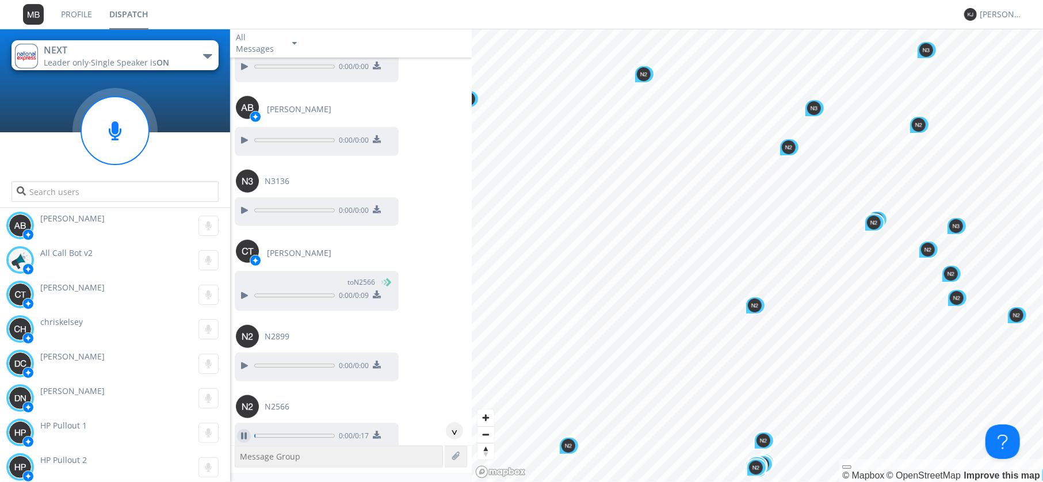
scroll to position [32076, 0]
